Goal: Transaction & Acquisition: Purchase product/service

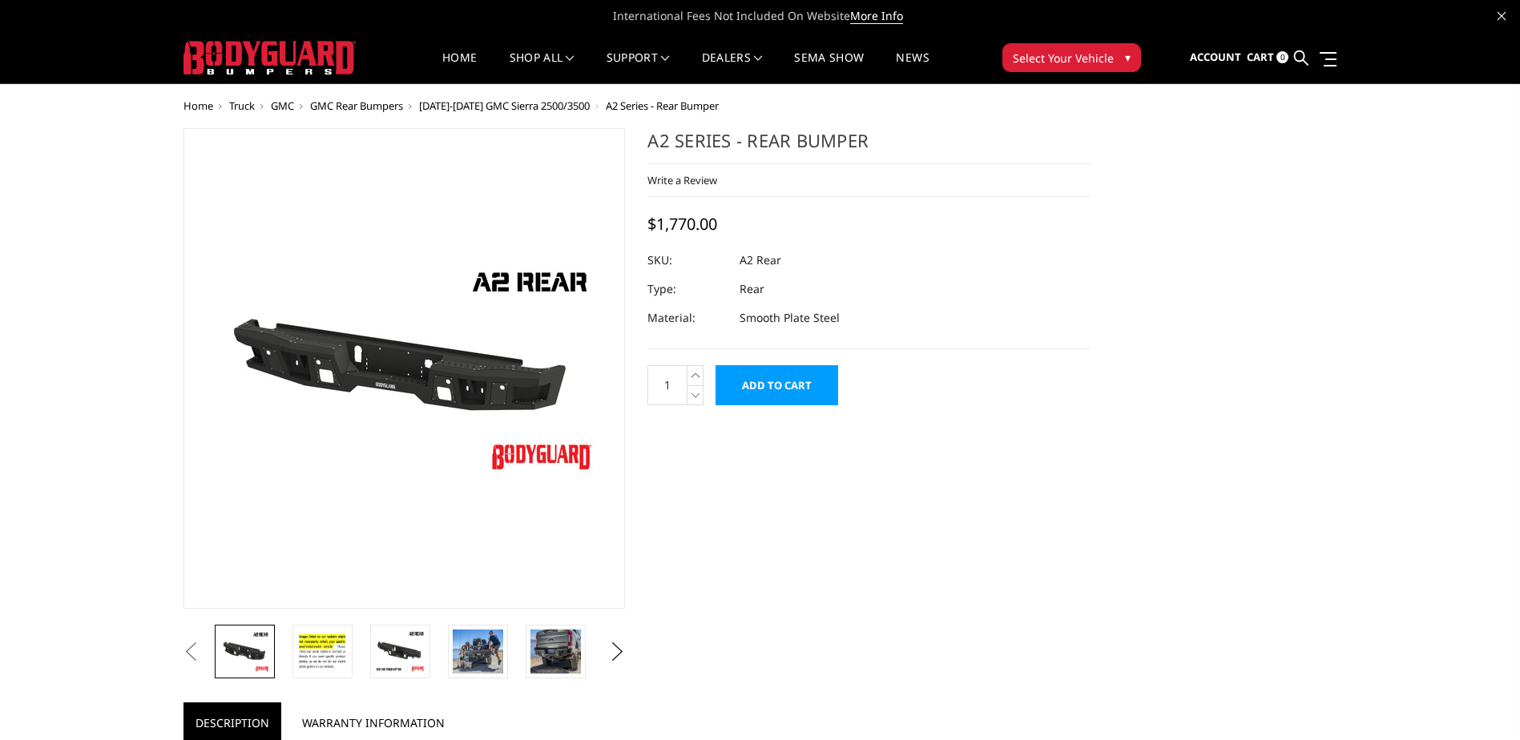
select select "1605"
select select "564"
select select "549"
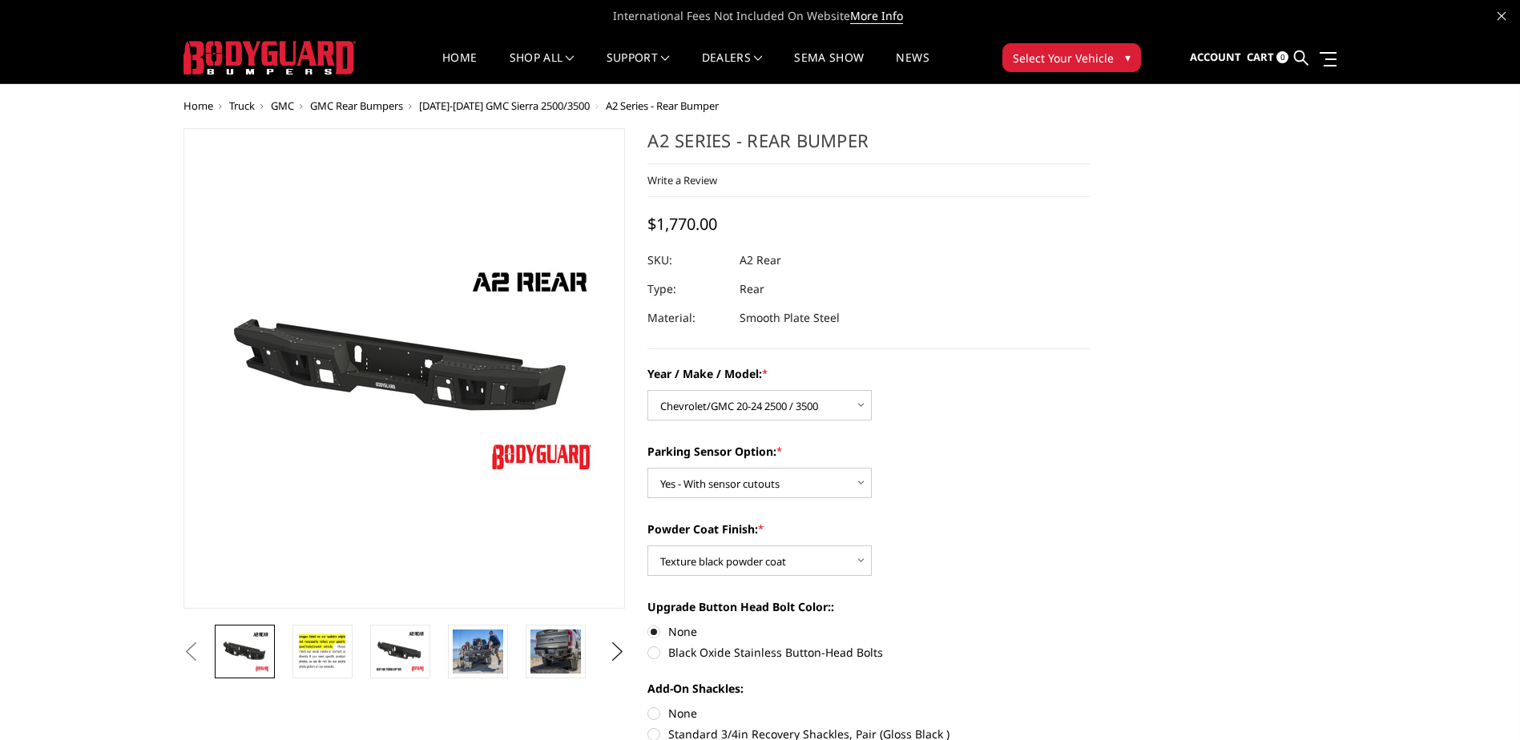
select select "1462"
select select "564"
select select "549"
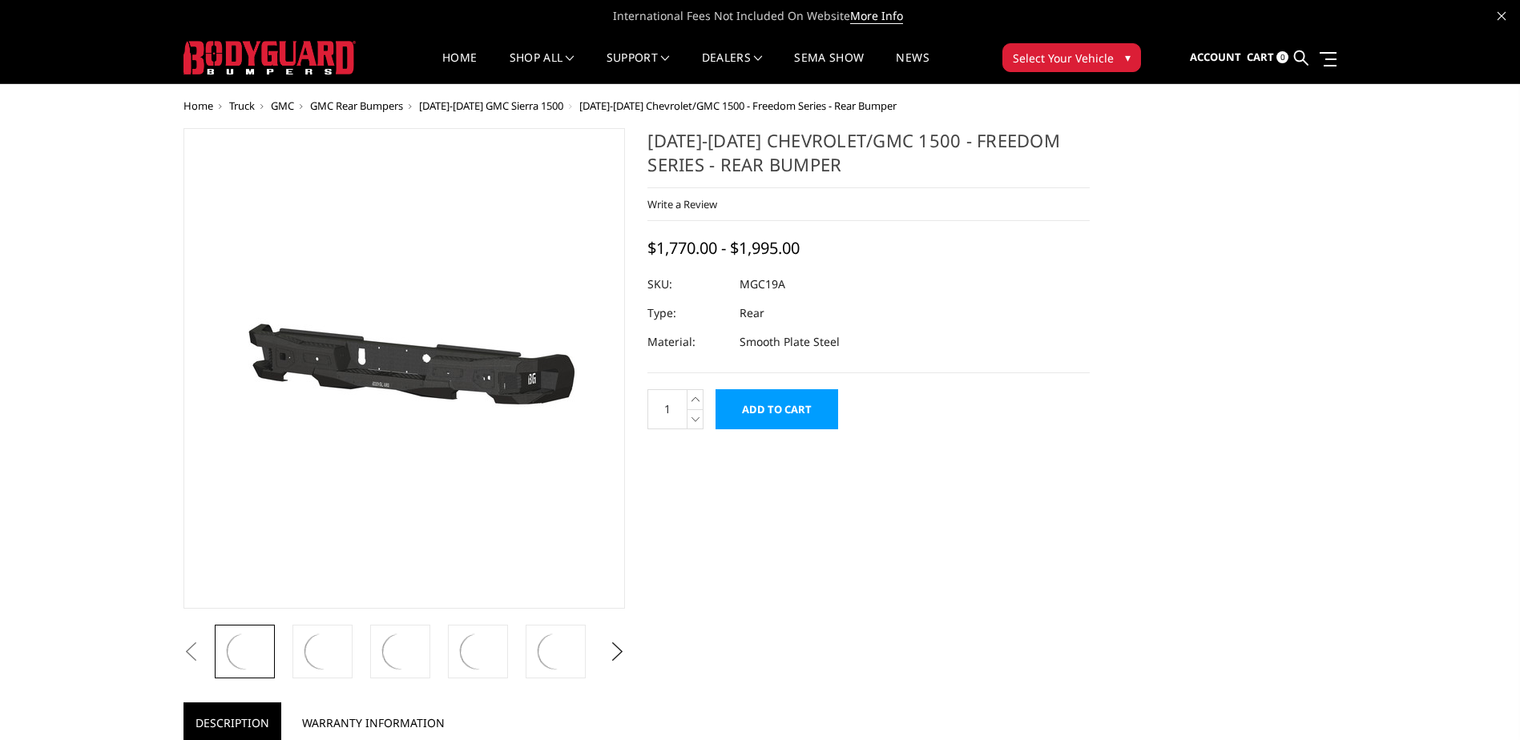
select select "4443"
select select "4444"
